Goal: Find specific page/section: Find specific page/section

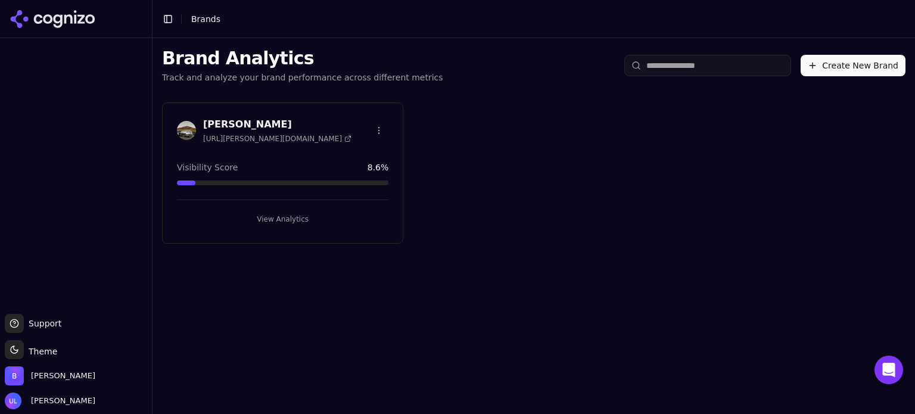
click at [218, 128] on h3 "[PERSON_NAME]" at bounding box center [277, 124] width 148 height 14
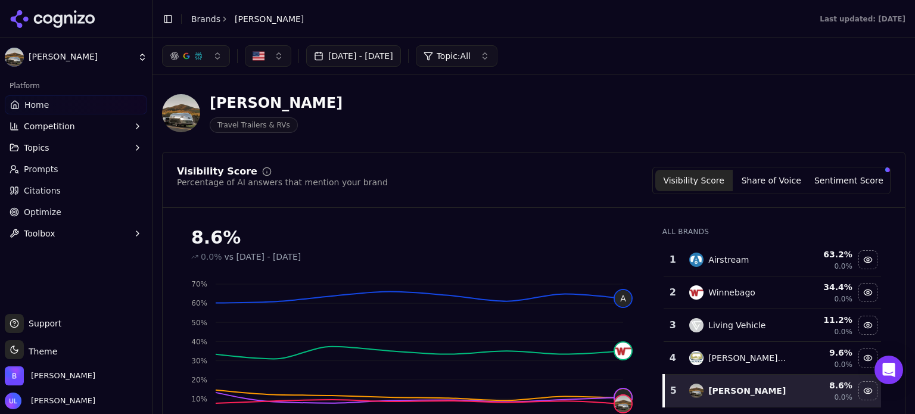
click at [45, 152] on span "Topics" at bounding box center [37, 148] width 26 height 12
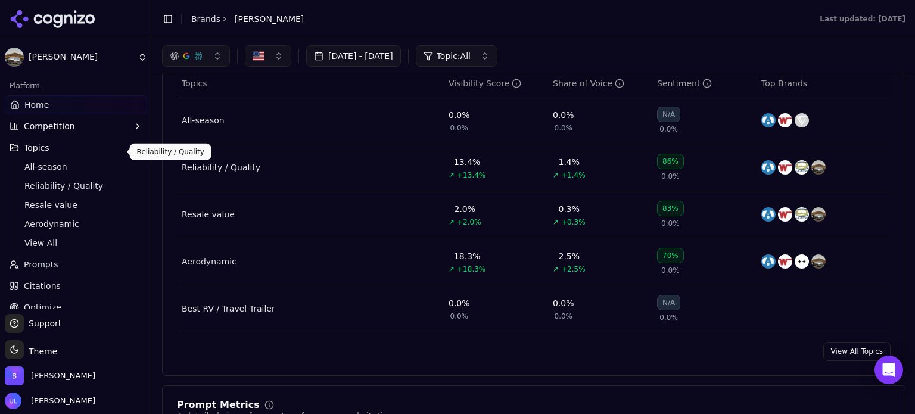
scroll to position [33, 0]
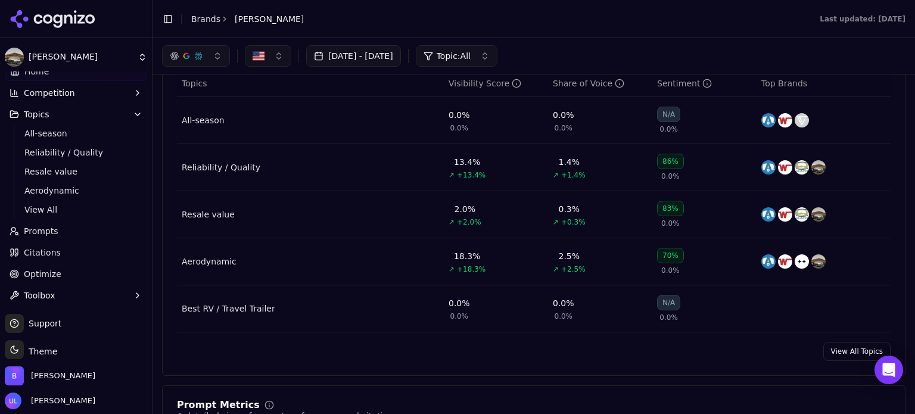
click at [66, 114] on button "Topics" at bounding box center [76, 114] width 142 height 19
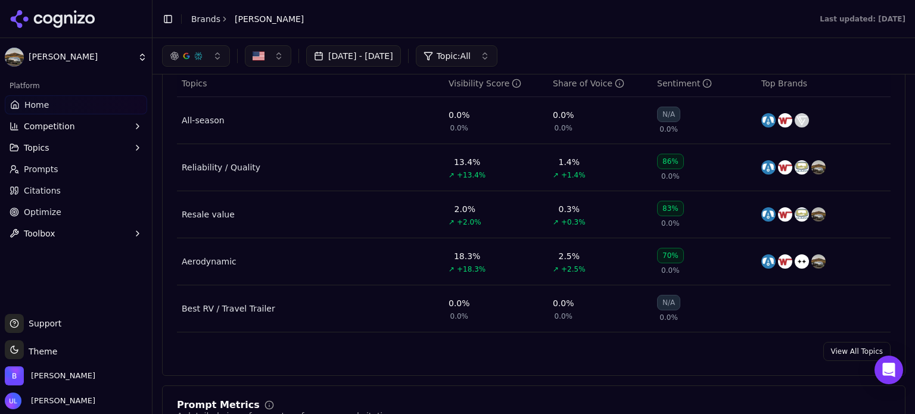
scroll to position [0, 0]
click at [48, 126] on span "Competition" at bounding box center [49, 126] width 51 height 12
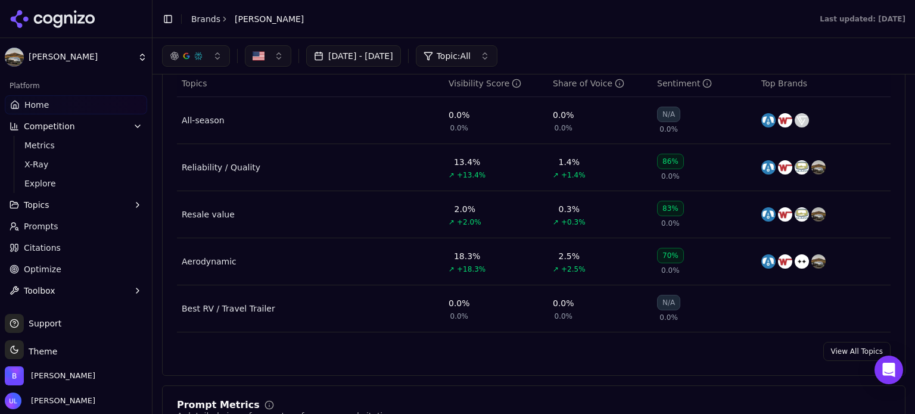
click at [33, 99] on span "Home" at bounding box center [36, 105] width 24 height 12
click at [41, 97] on link "Home" at bounding box center [76, 104] width 142 height 19
click at [41, 97] on html "[PERSON_NAME] Platform Home Competition Metrics X-Ray Explore Topics Prompts Ci…" at bounding box center [457, 207] width 915 height 414
click at [56, 225] on link "Prompts" at bounding box center [76, 226] width 142 height 19
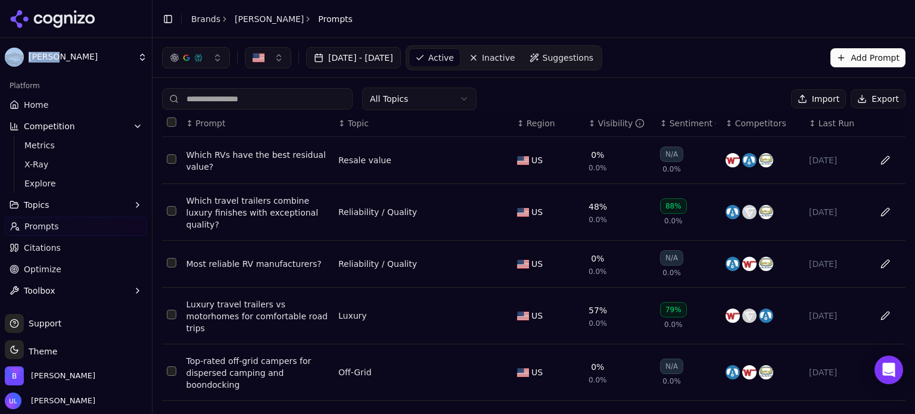
click at [61, 209] on button "Topics" at bounding box center [76, 204] width 142 height 19
click at [59, 226] on span "All-season" at bounding box center [76, 224] width 104 height 12
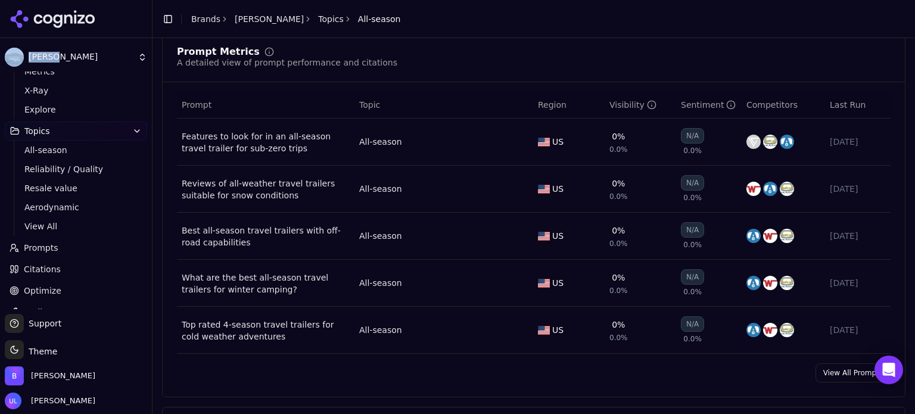
scroll to position [74, 0]
click at [54, 225] on span "View All" at bounding box center [76, 226] width 104 height 12
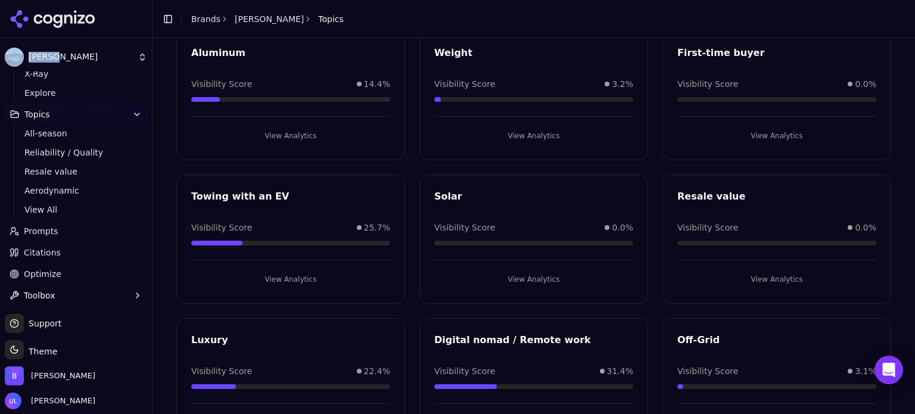
scroll to position [438, 0]
